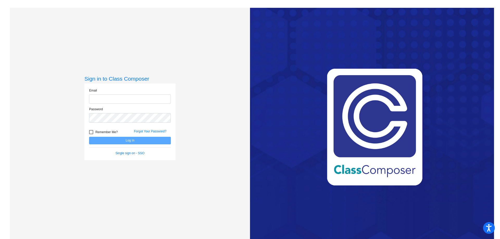
type input "[EMAIL_ADDRESS][DOMAIN_NAME]"
click at [132, 142] on button "Log In" at bounding box center [130, 141] width 82 height 8
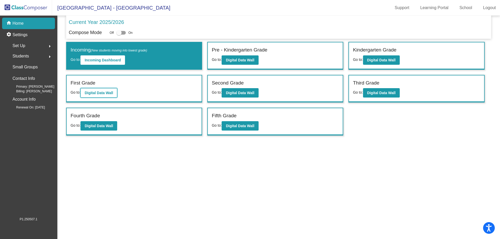
click at [99, 91] on b "Digital Data Wall" at bounding box center [99, 93] width 28 height 4
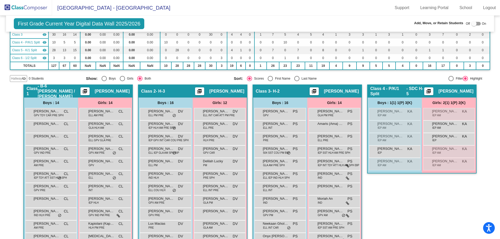
scroll to position [52, 0]
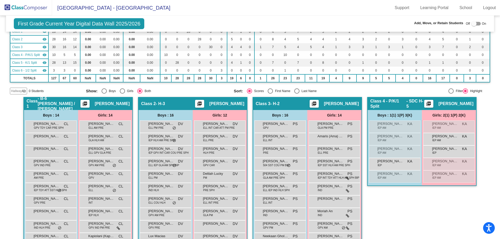
click at [36, 70] on span "Class 6 - 1/2 Split" at bounding box center [24, 70] width 24 height 5
click at [32, 56] on span "Class 4 - P/K/1 Split" at bounding box center [26, 55] width 28 height 5
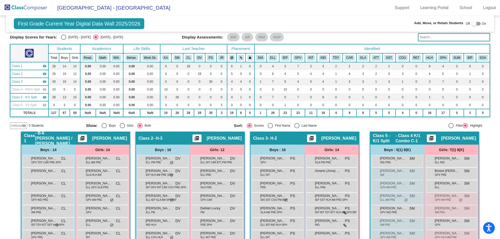
scroll to position [11, 0]
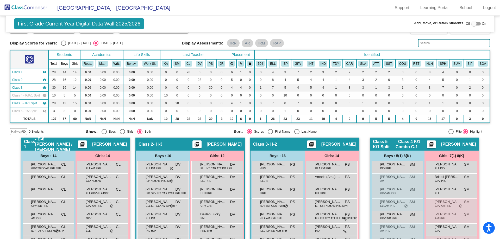
click at [445, 43] on input "text" at bounding box center [454, 43] width 72 height 8
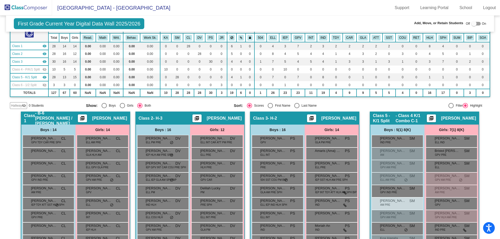
scroll to position [37, 0]
type input "j"
